Goal: Task Accomplishment & Management: Manage account settings

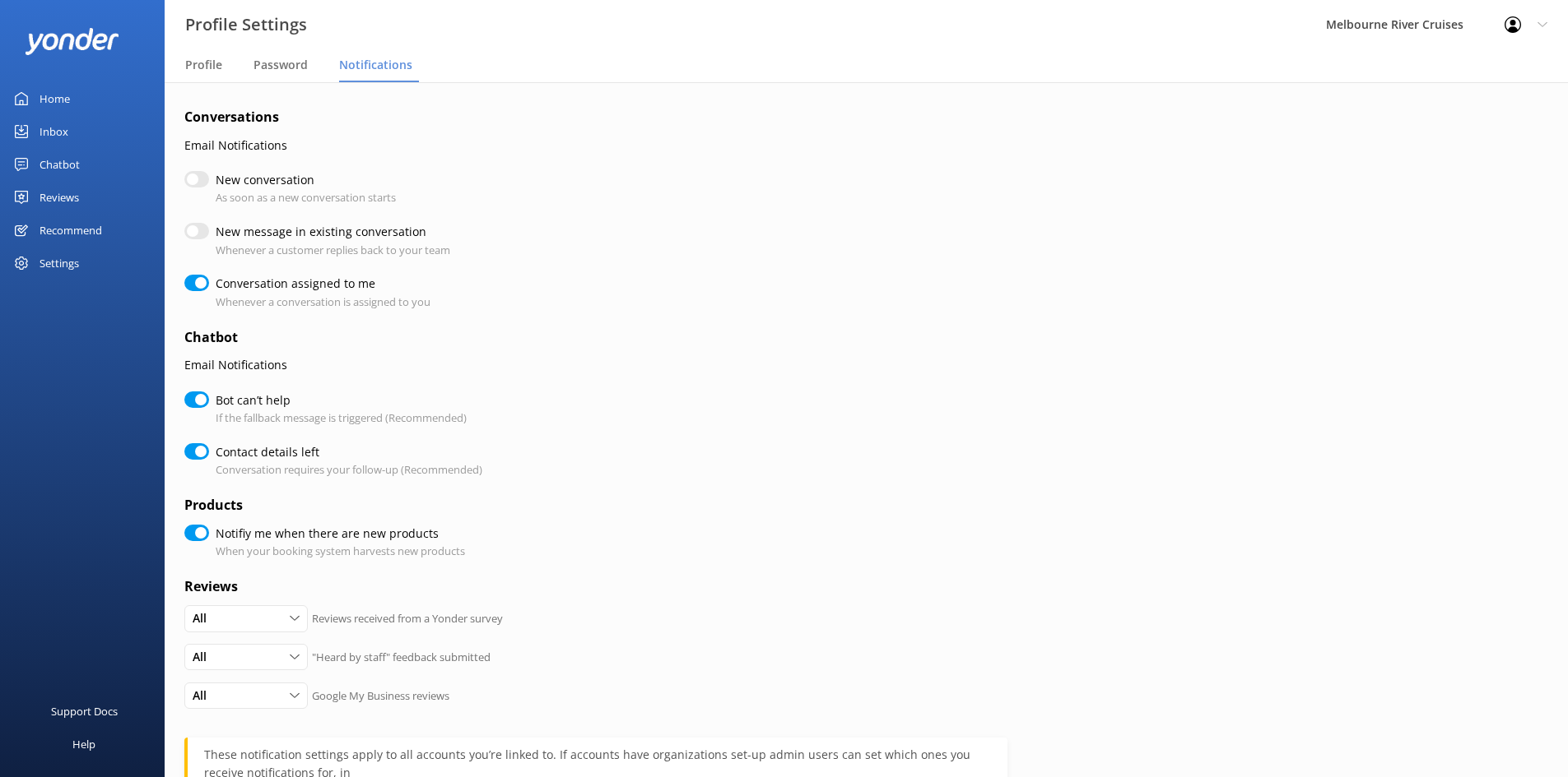
scroll to position [204, 0]
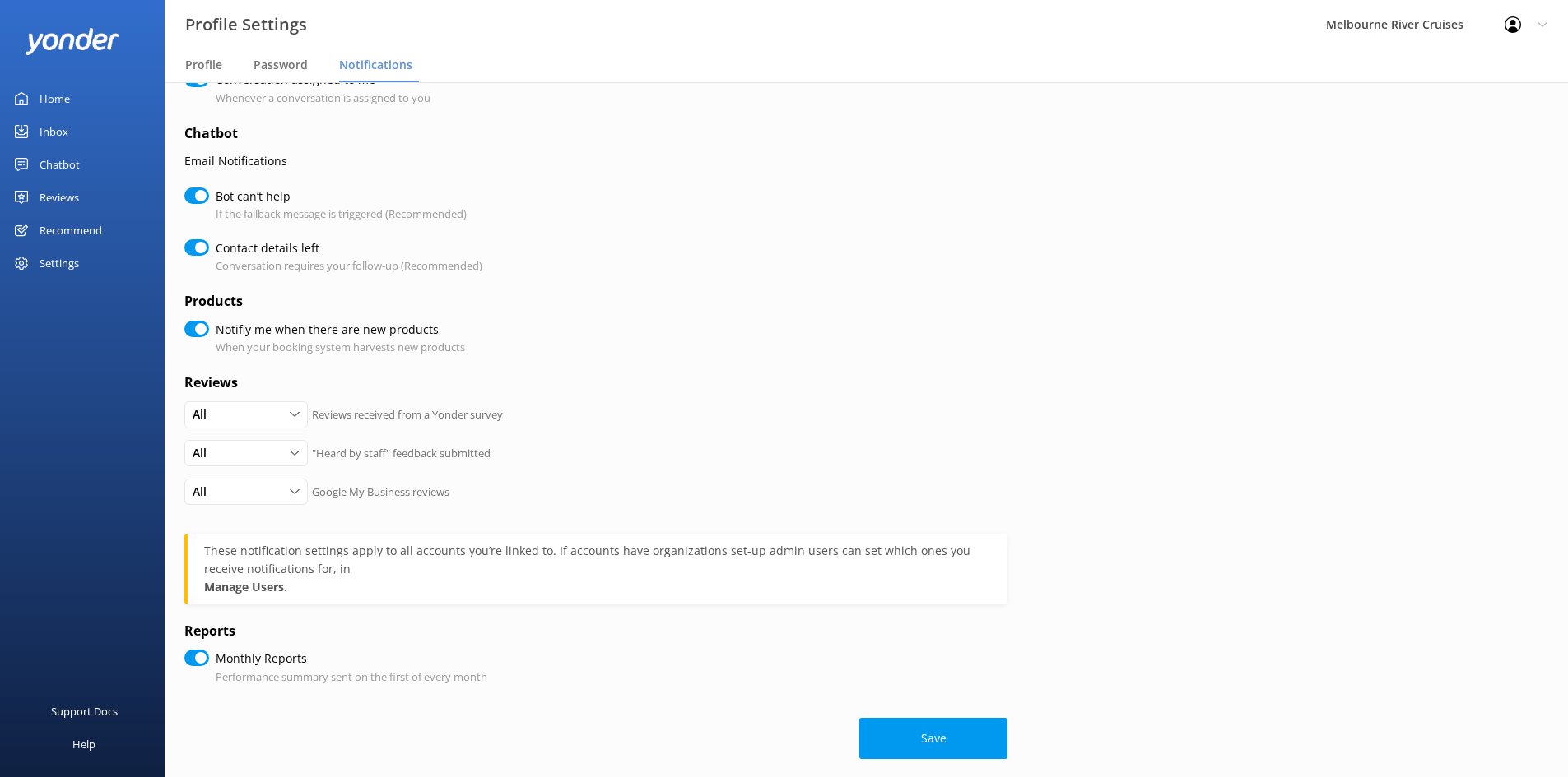
checkbox input "true"
click at [48, 91] on div "Home" at bounding box center [54, 99] width 31 height 33
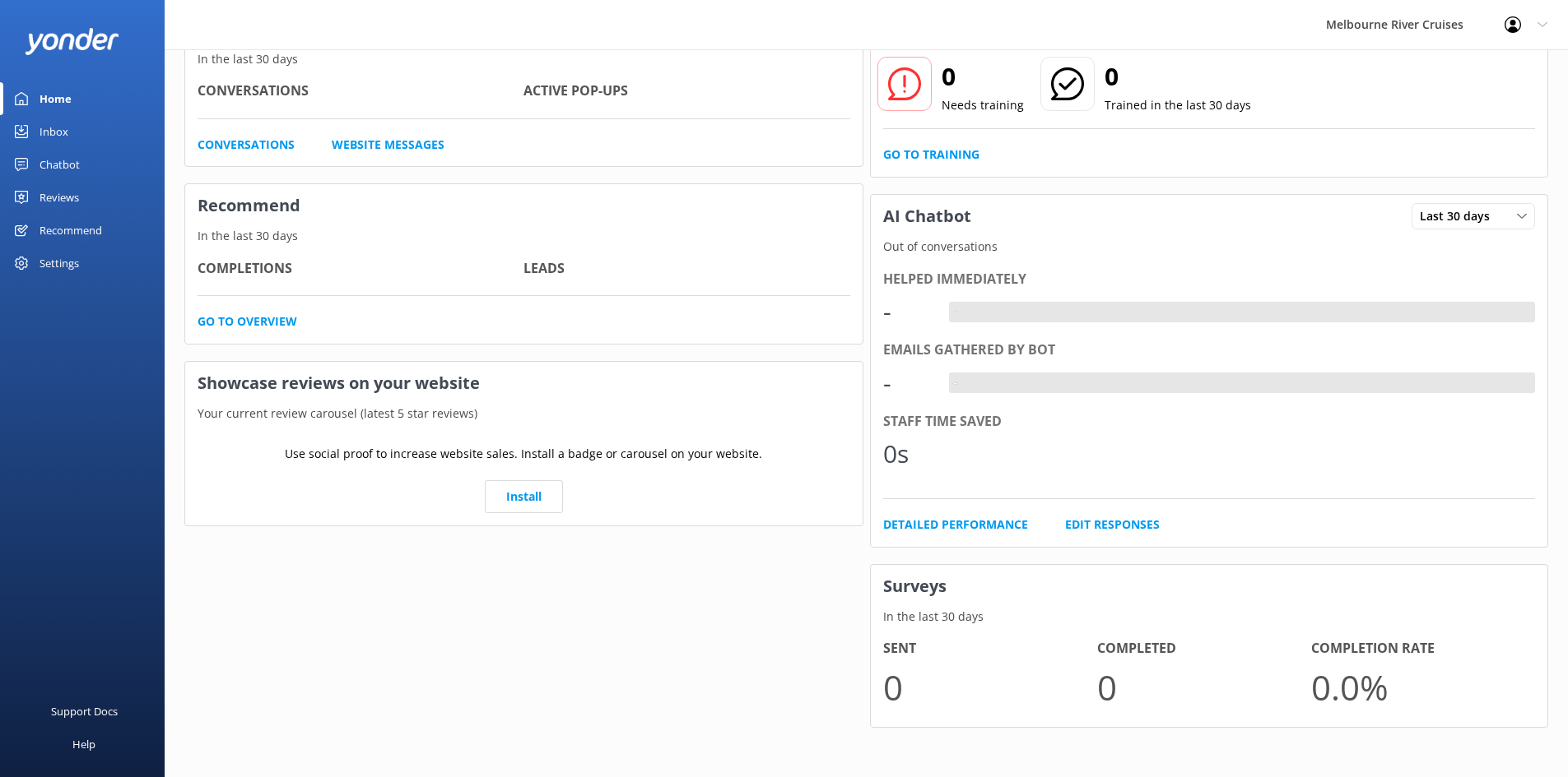
scroll to position [123, 0]
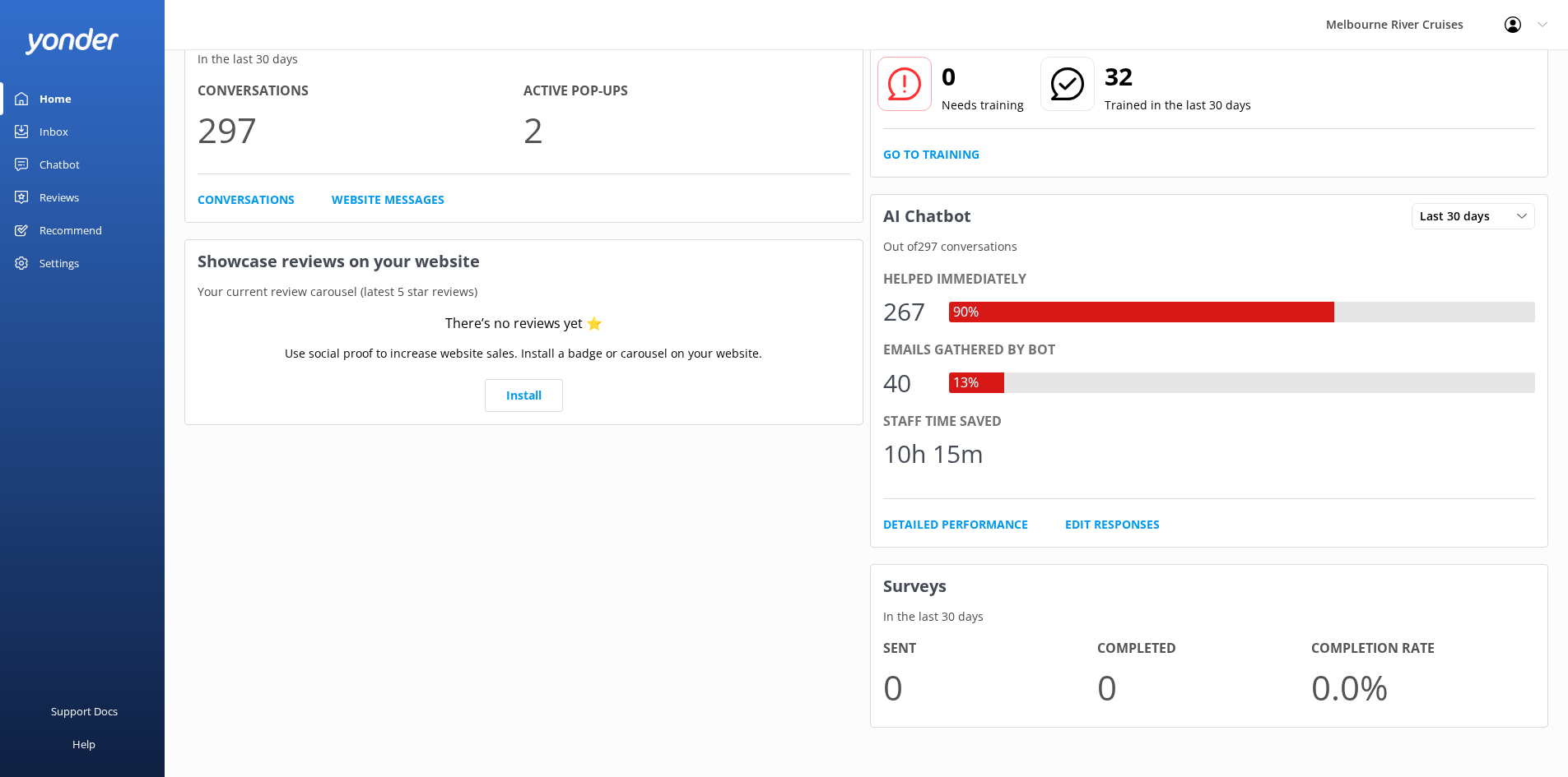
click at [70, 122] on link "Inbox" at bounding box center [82, 132] width 165 height 33
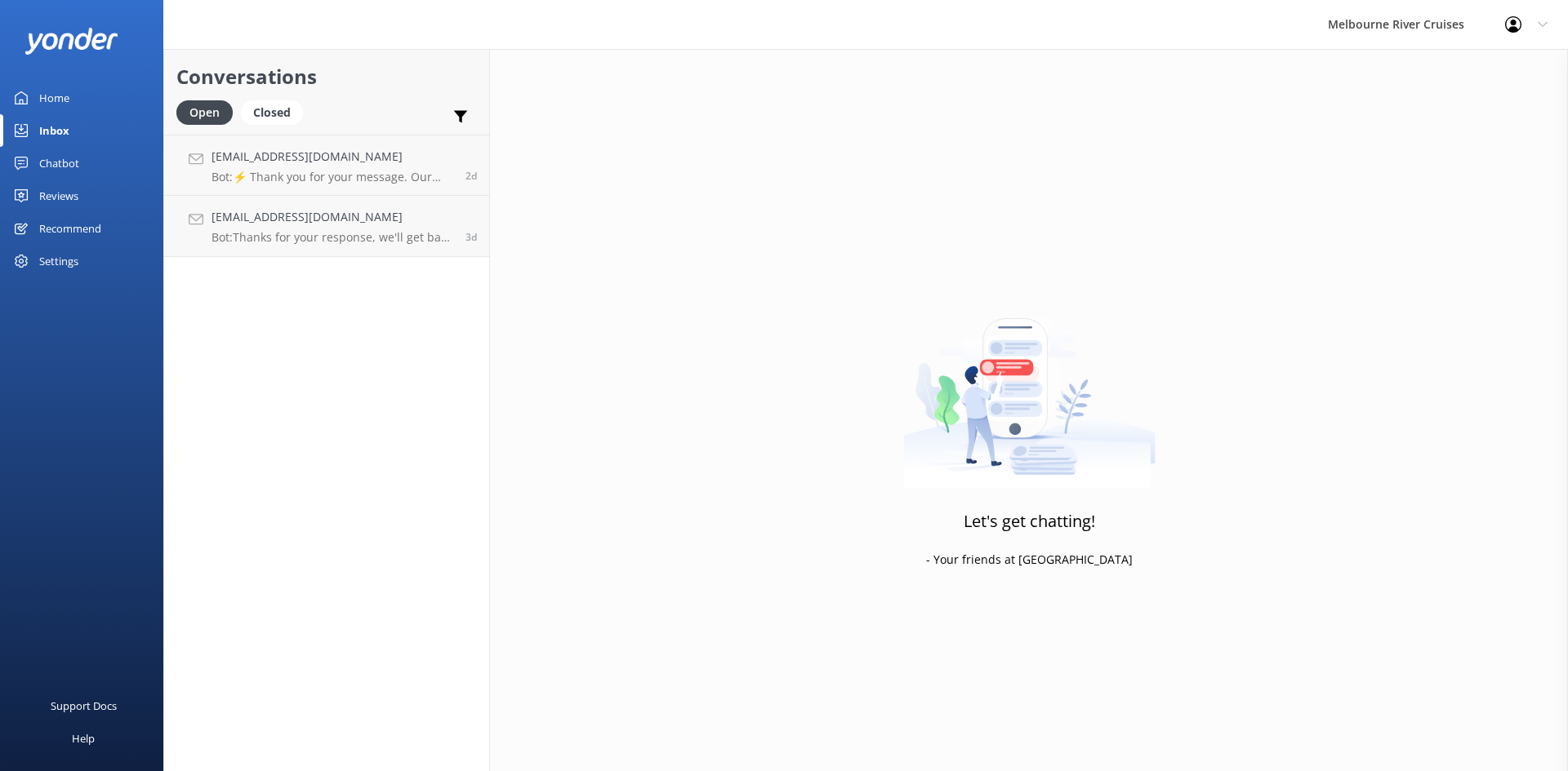
click at [79, 99] on link "Home" at bounding box center [82, 98] width 163 height 33
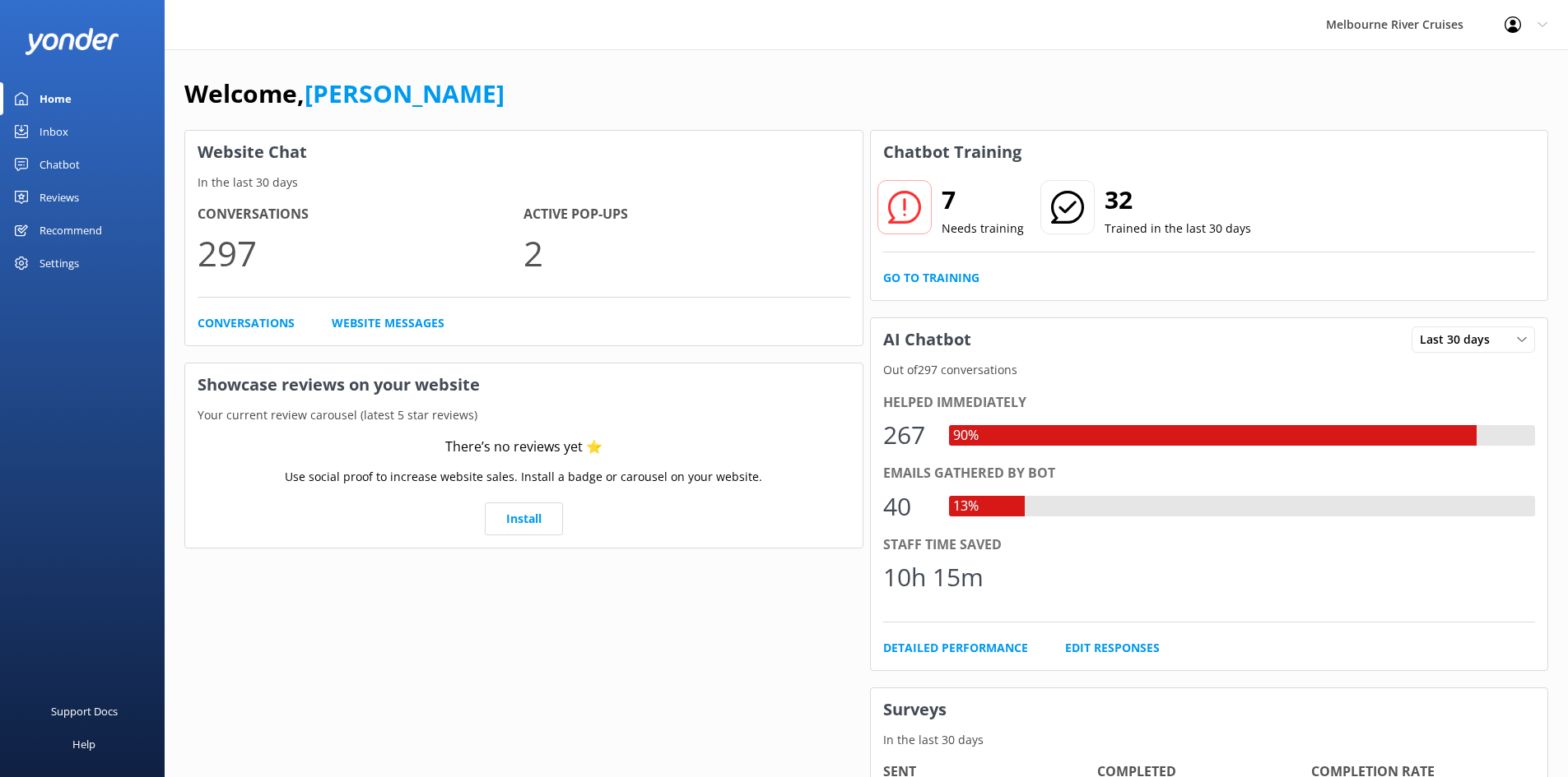
click at [79, 126] on link "Inbox" at bounding box center [82, 132] width 165 height 33
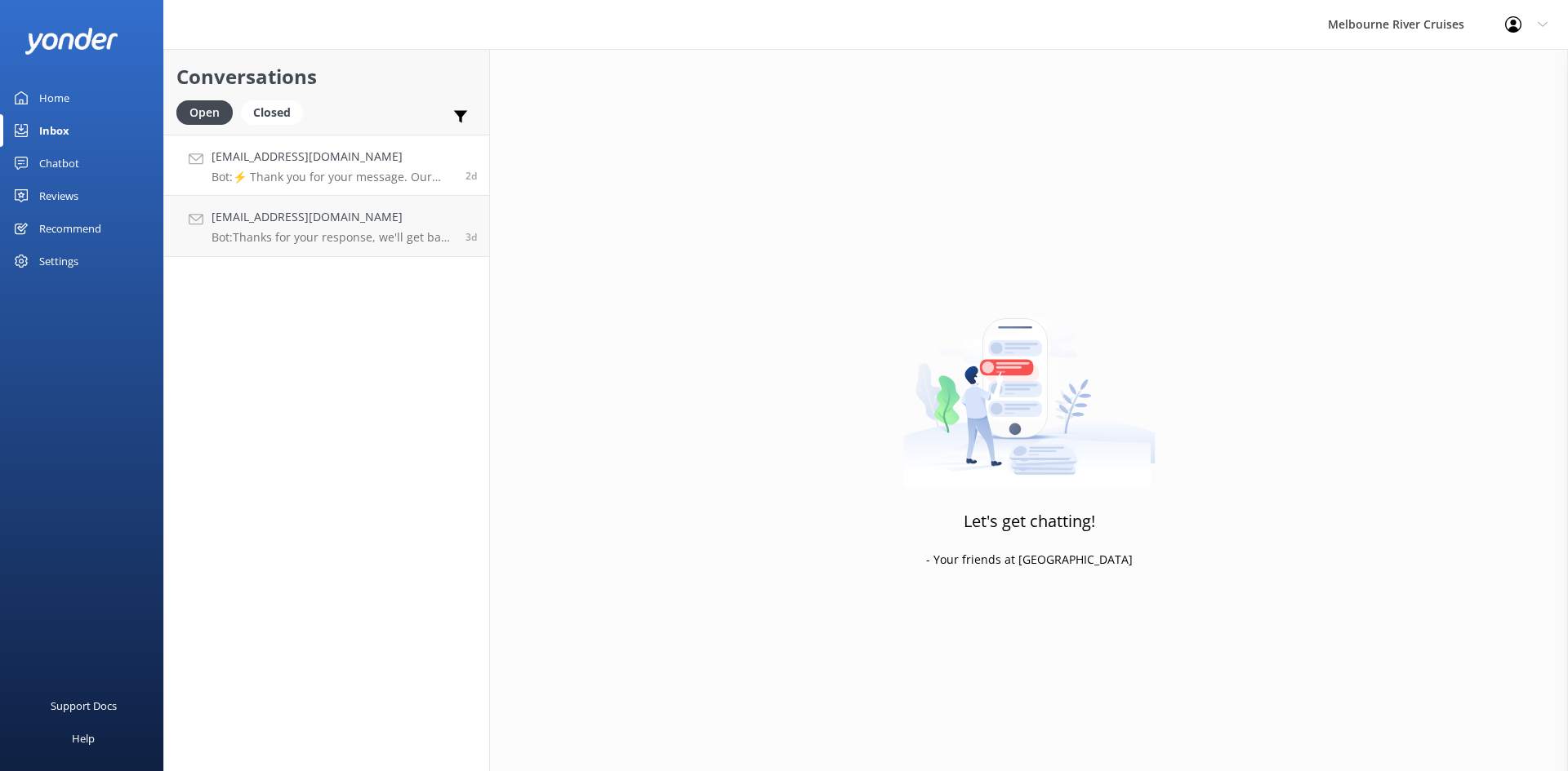
click at [327, 160] on h4 "[EMAIL_ADDRESS][DOMAIN_NAME]" at bounding box center [332, 156] width 241 height 18
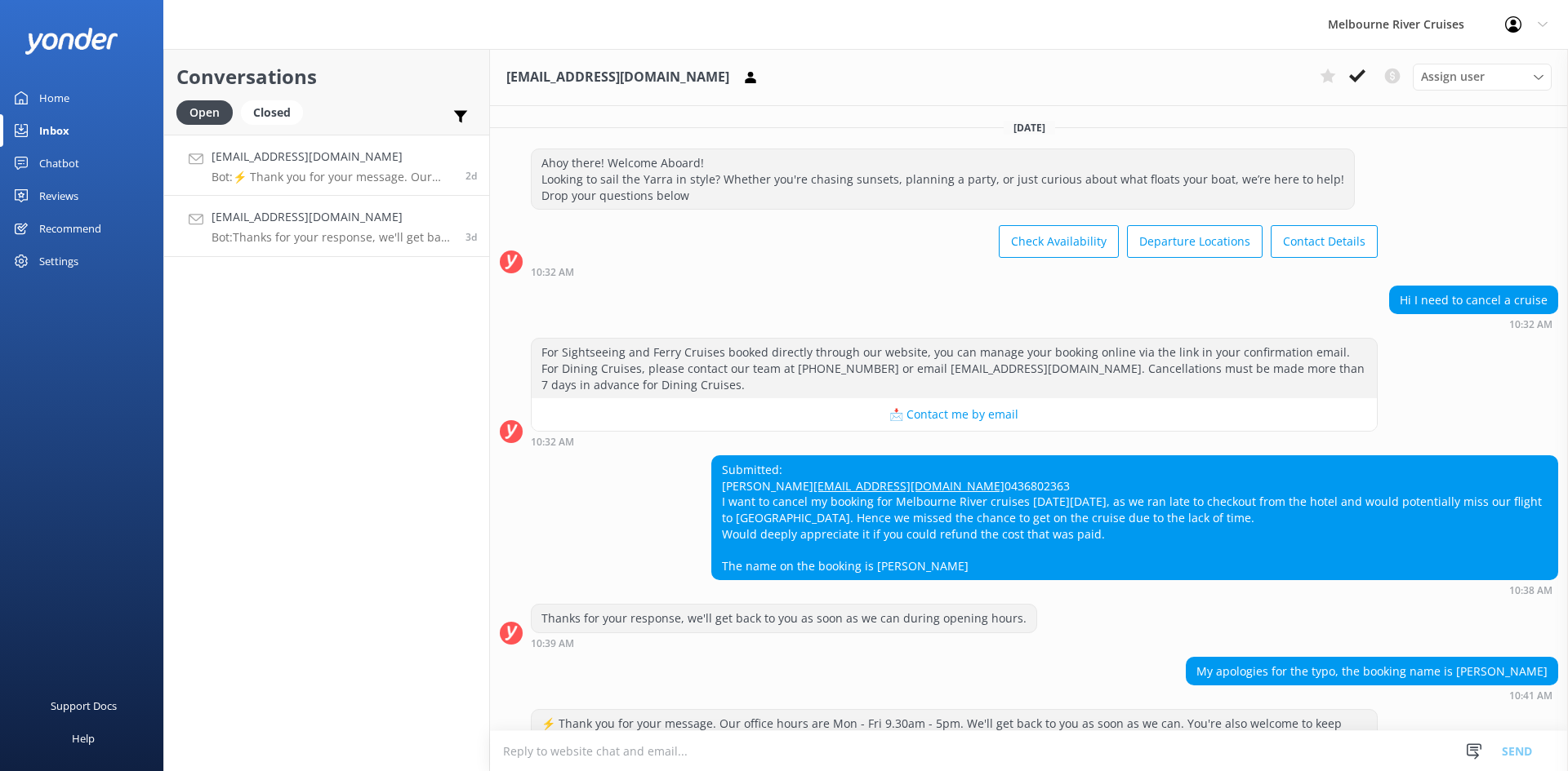
scroll to position [282, 0]
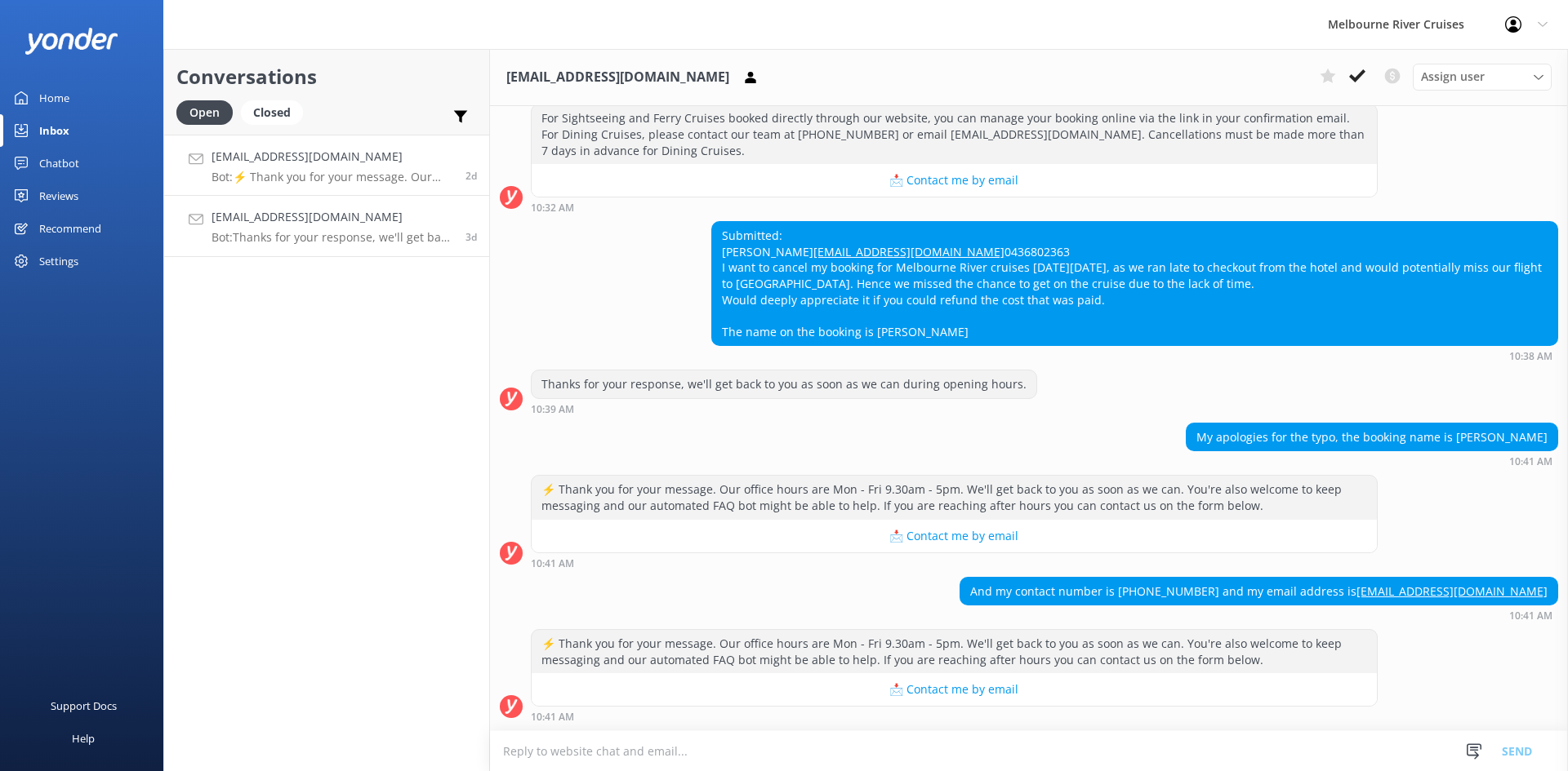
click at [330, 238] on p "Bot: Thanks for your response, we'll get back to you as soon as we can during o…" at bounding box center [332, 237] width 241 height 15
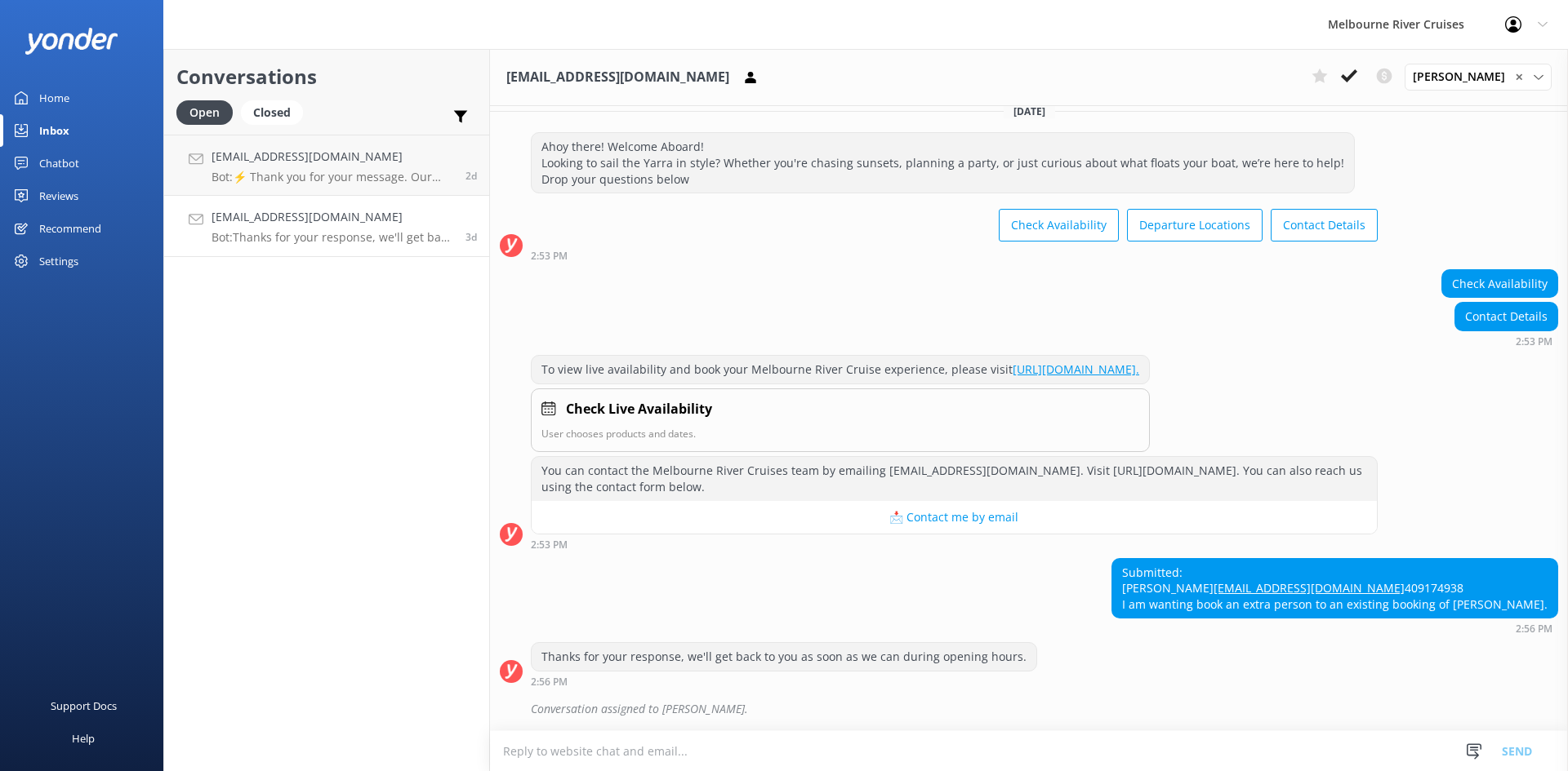
scroll to position [64, 0]
